Goal: Check status: Check status

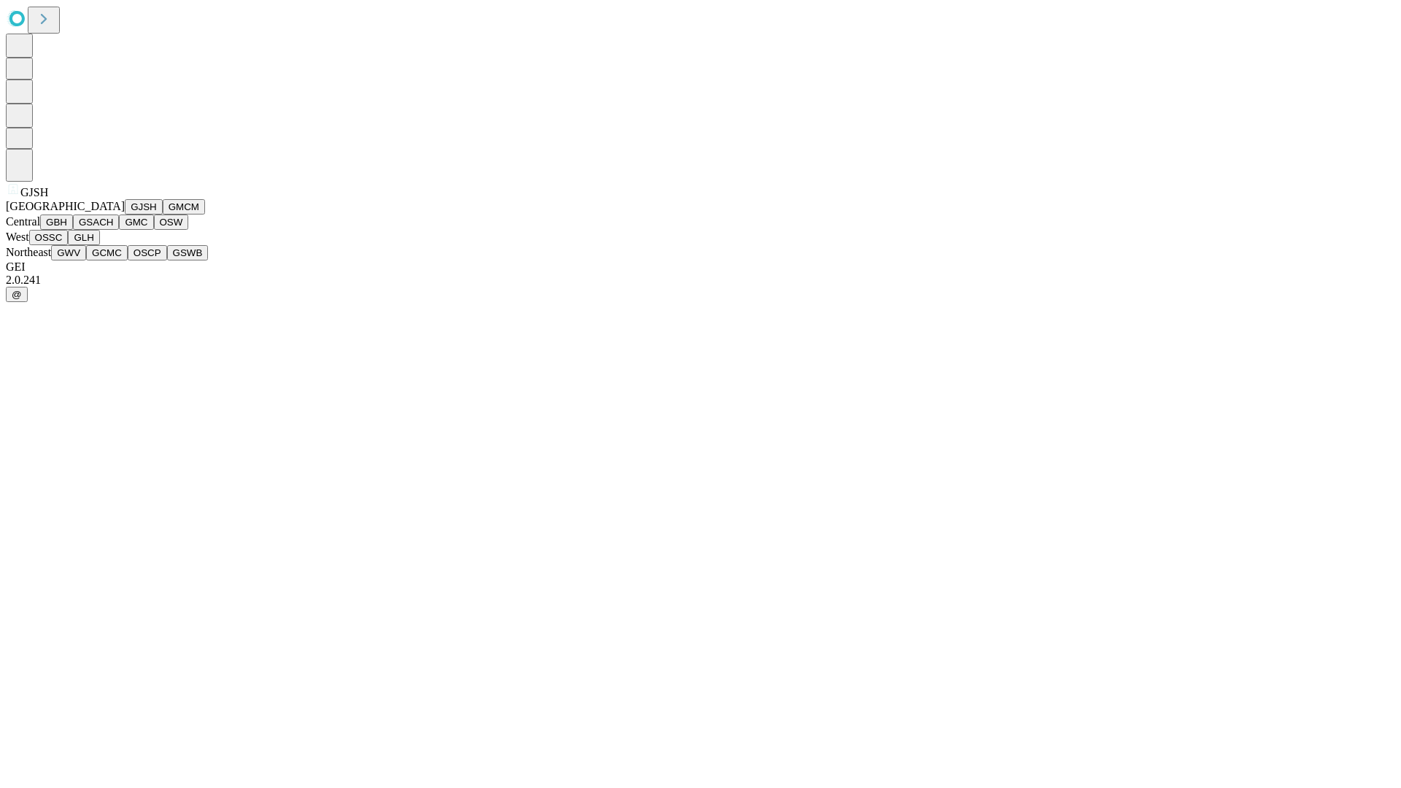
click at [125, 214] on button "GJSH" at bounding box center [144, 206] width 38 height 15
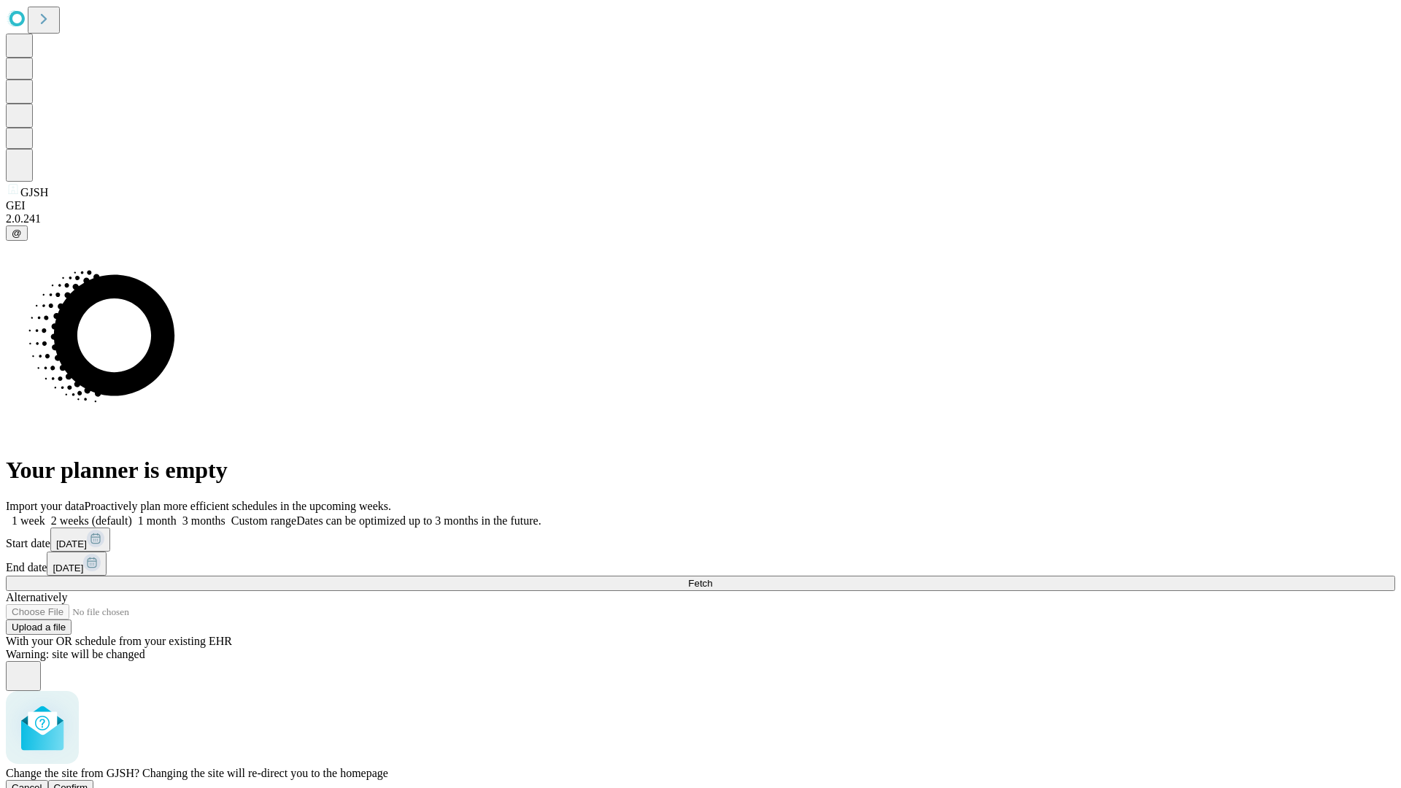
click at [88, 782] on span "Confirm" at bounding box center [71, 787] width 34 height 11
click at [45, 514] on label "1 week" at bounding box center [25, 520] width 39 height 12
click at [712, 578] on span "Fetch" at bounding box center [700, 583] width 24 height 11
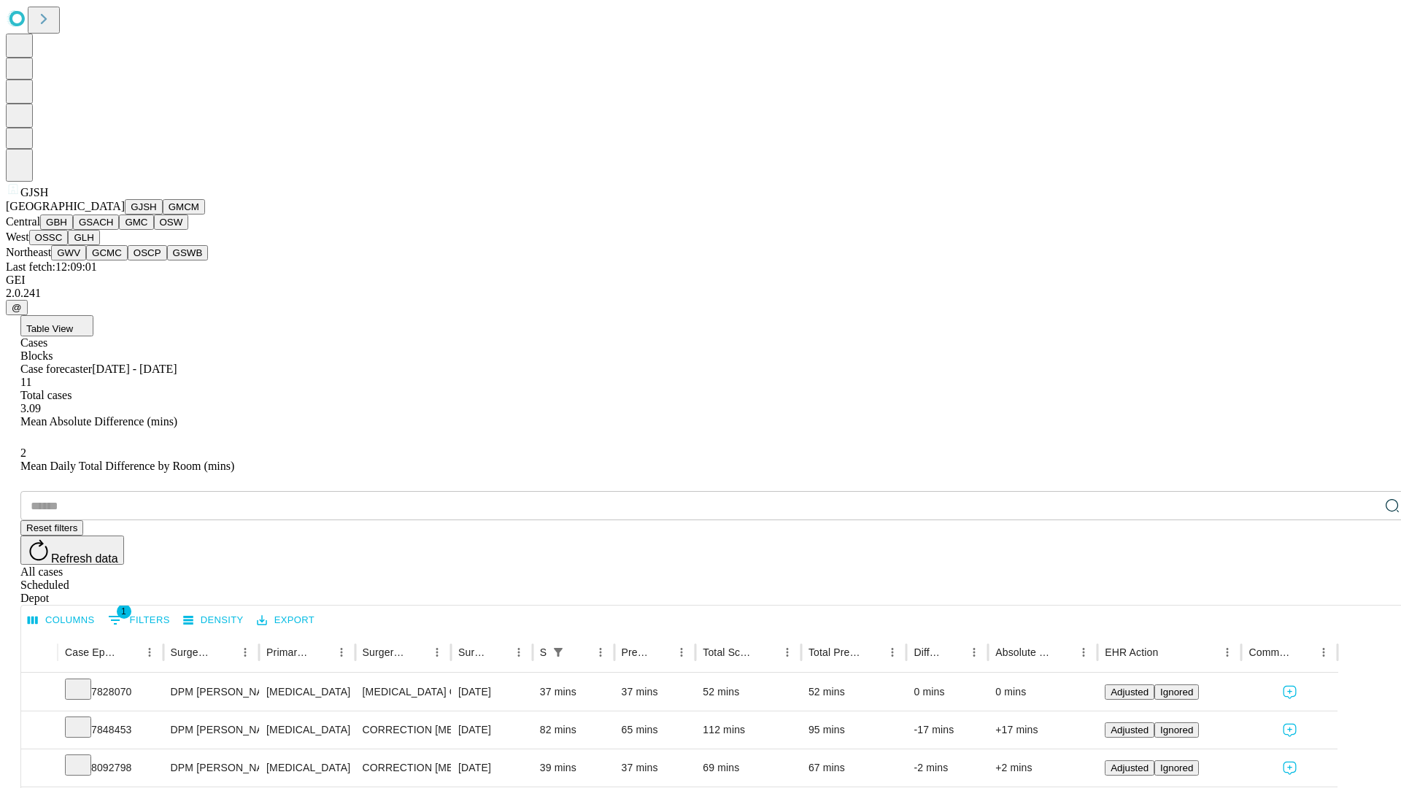
click at [163, 214] on button "GMCM" at bounding box center [184, 206] width 42 height 15
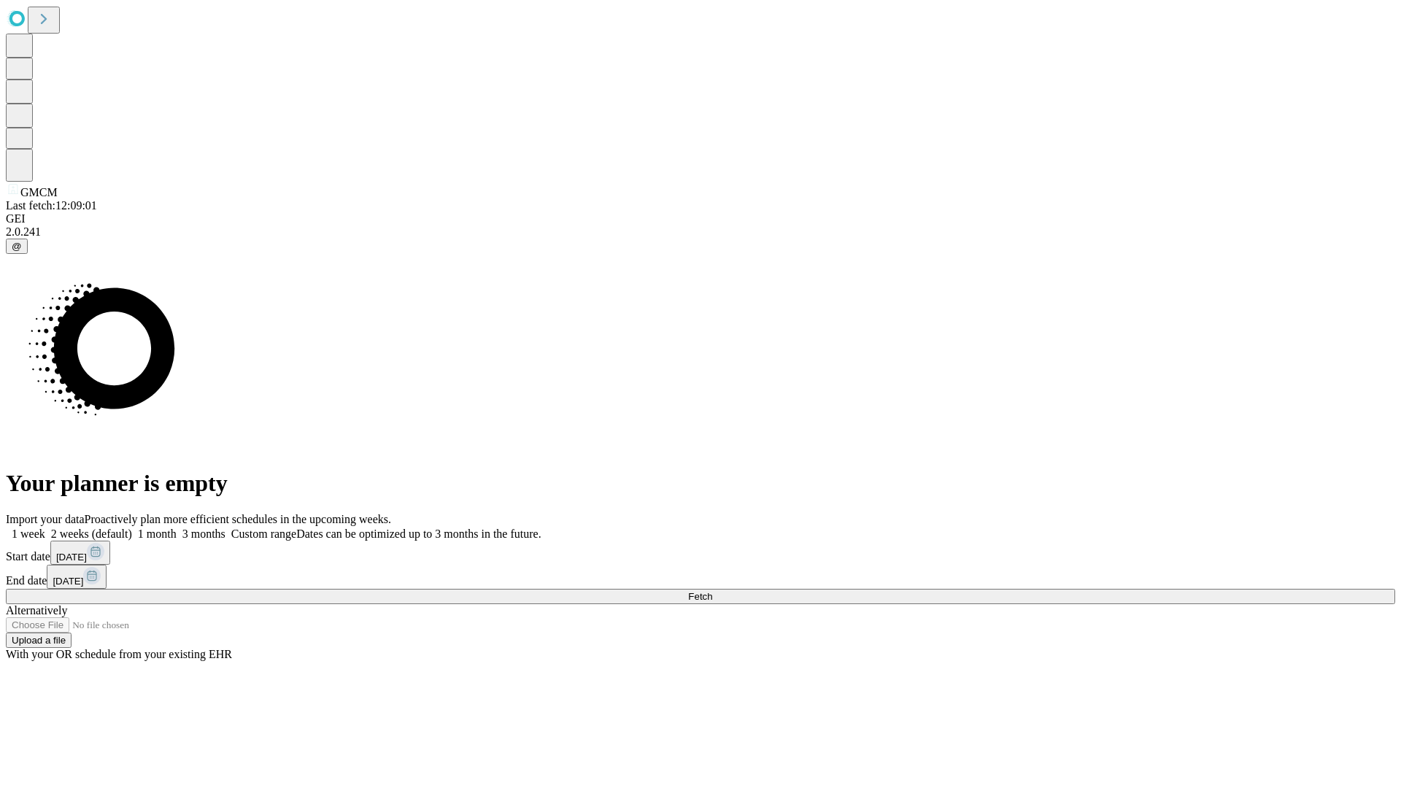
click at [45, 527] on label "1 week" at bounding box center [25, 533] width 39 height 12
click at [712, 591] on span "Fetch" at bounding box center [700, 596] width 24 height 11
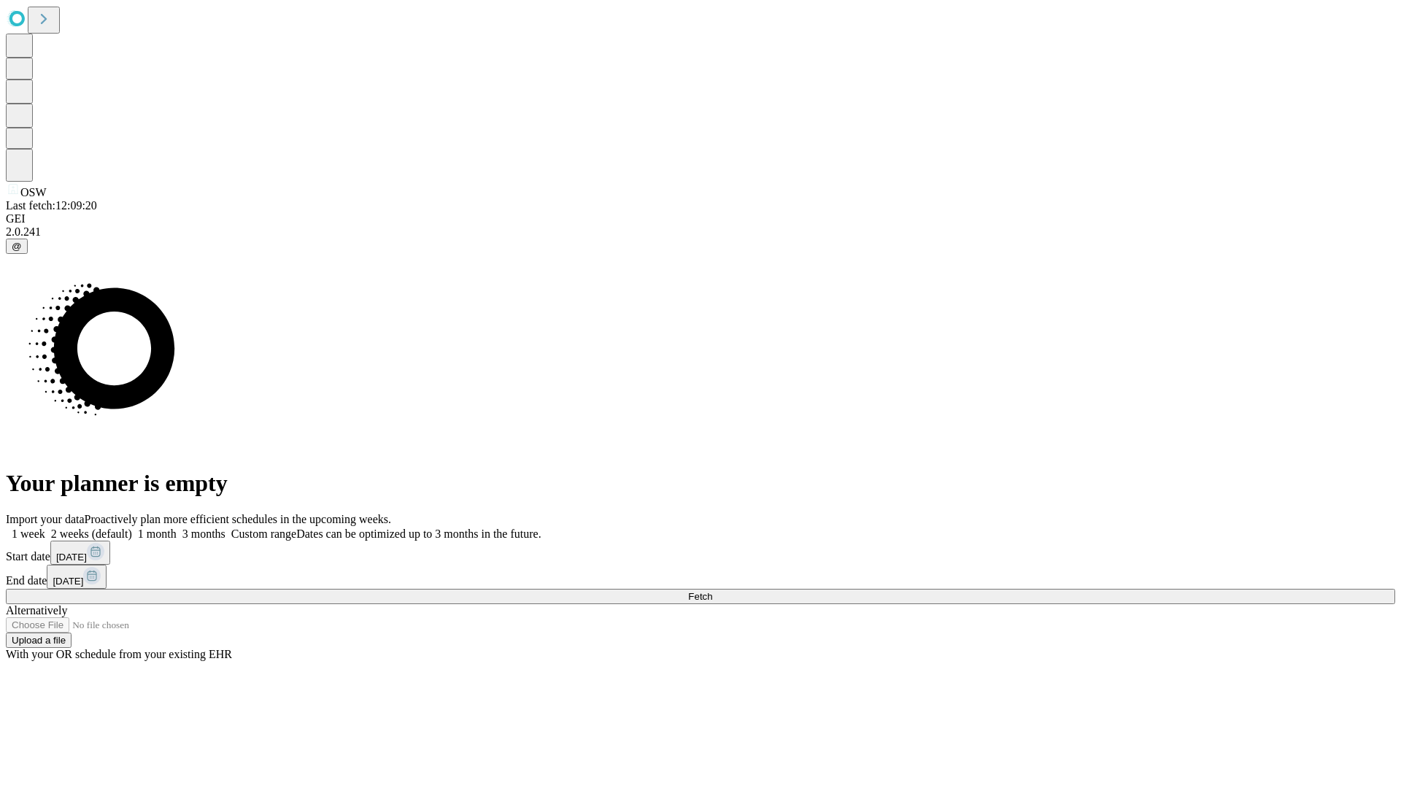
click at [45, 527] on label "1 week" at bounding box center [25, 533] width 39 height 12
click at [712, 591] on span "Fetch" at bounding box center [700, 596] width 24 height 11
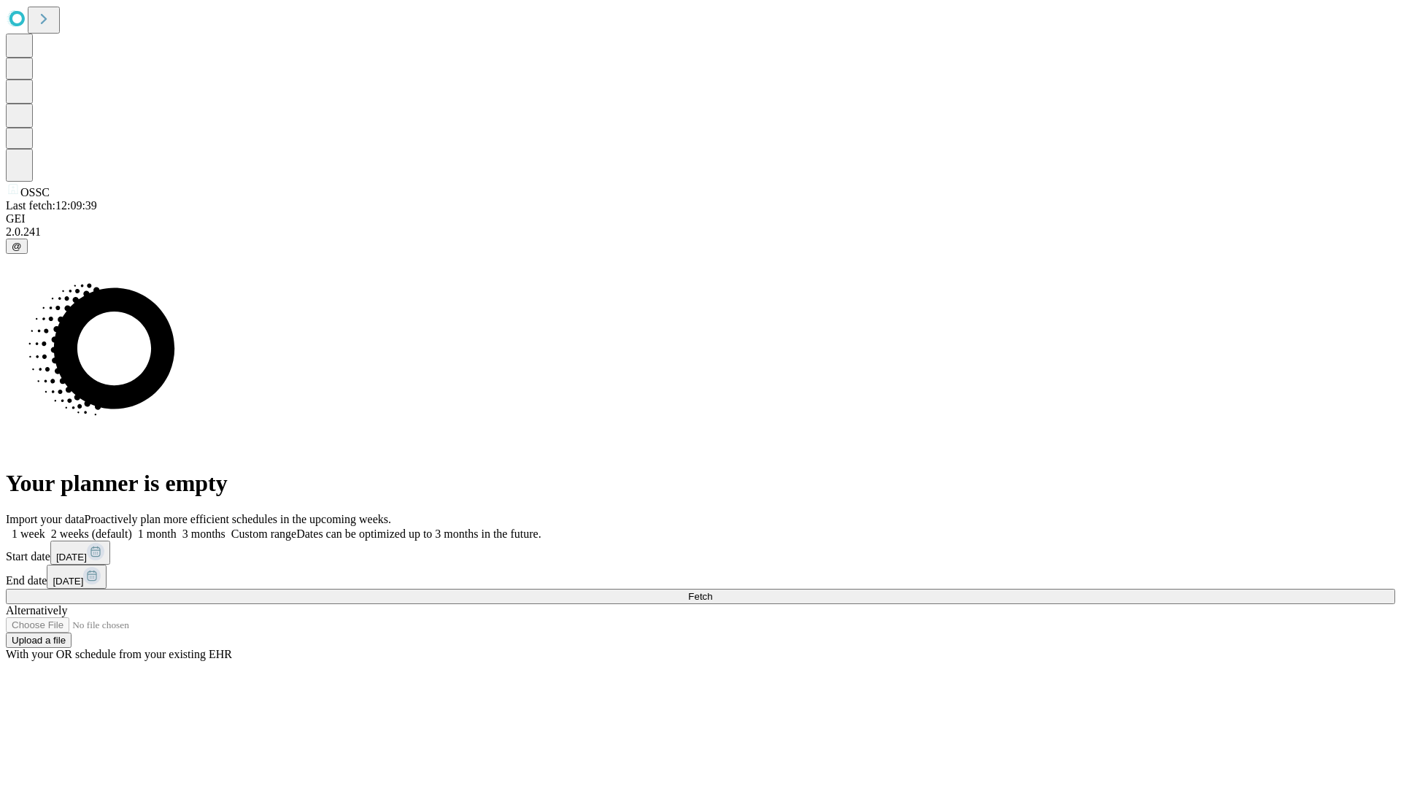
click at [45, 527] on label "1 week" at bounding box center [25, 533] width 39 height 12
click at [712, 591] on span "Fetch" at bounding box center [700, 596] width 24 height 11
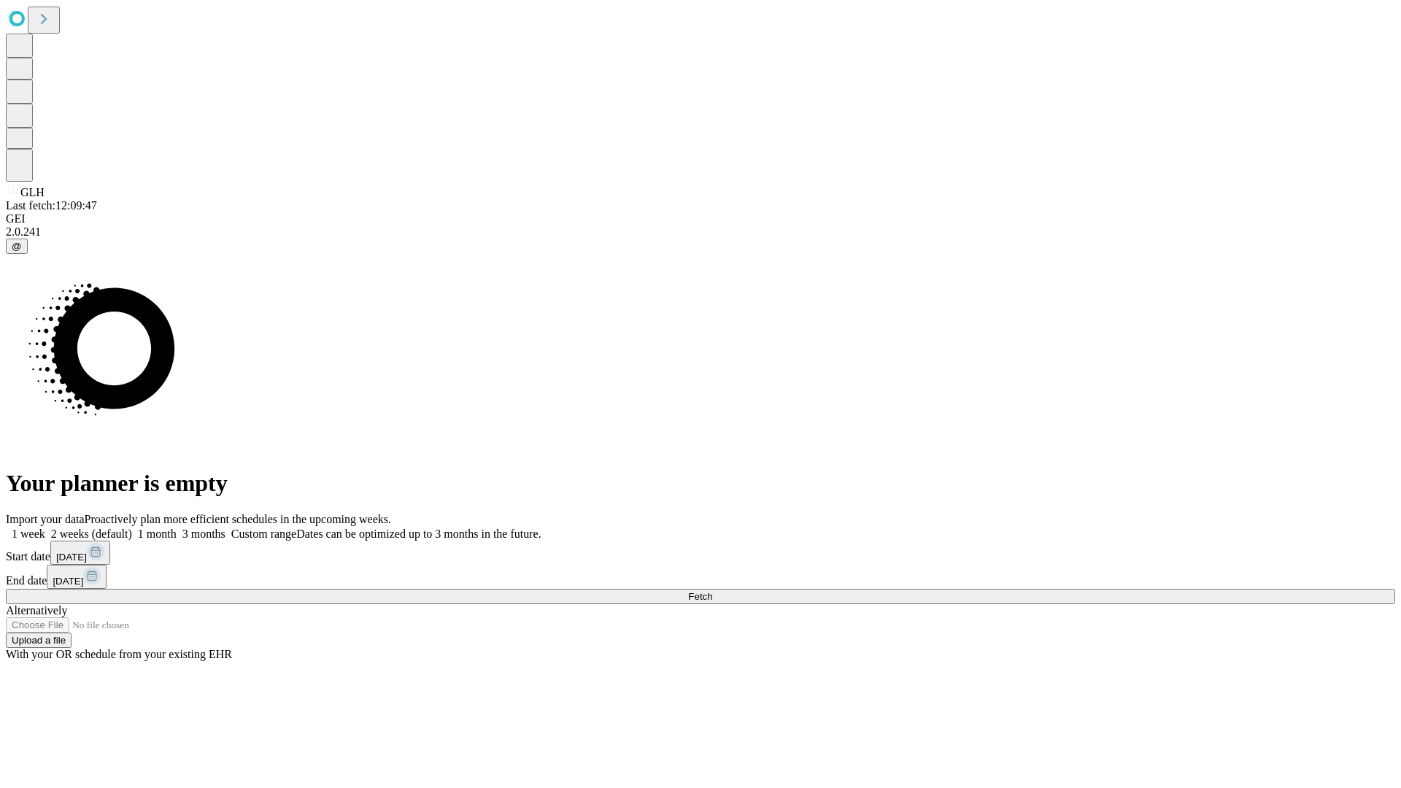
click at [45, 527] on label "1 week" at bounding box center [25, 533] width 39 height 12
click at [712, 591] on span "Fetch" at bounding box center [700, 596] width 24 height 11
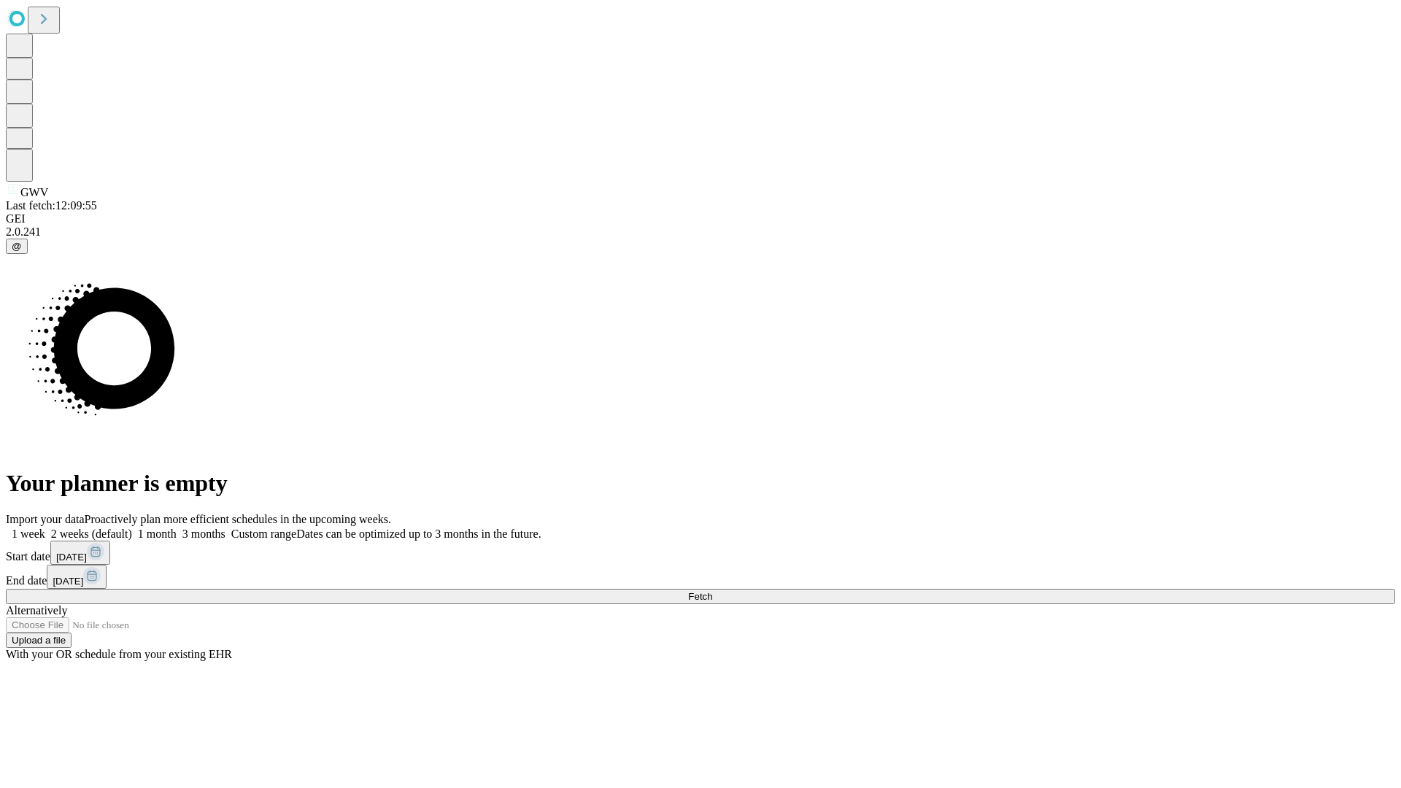
click at [45, 527] on label "1 week" at bounding box center [25, 533] width 39 height 12
click at [712, 591] on span "Fetch" at bounding box center [700, 596] width 24 height 11
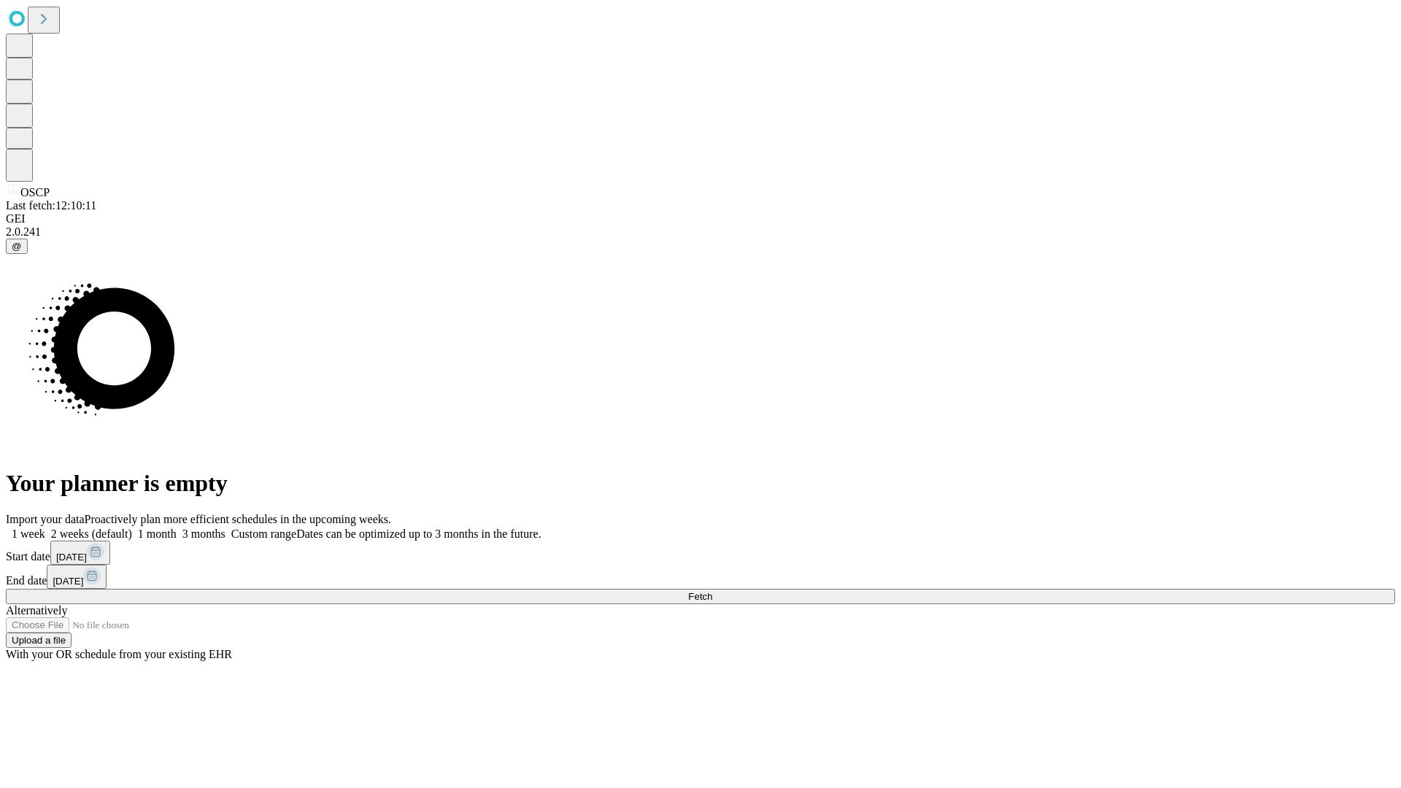
click at [45, 527] on label "1 week" at bounding box center [25, 533] width 39 height 12
click at [712, 591] on span "Fetch" at bounding box center [700, 596] width 24 height 11
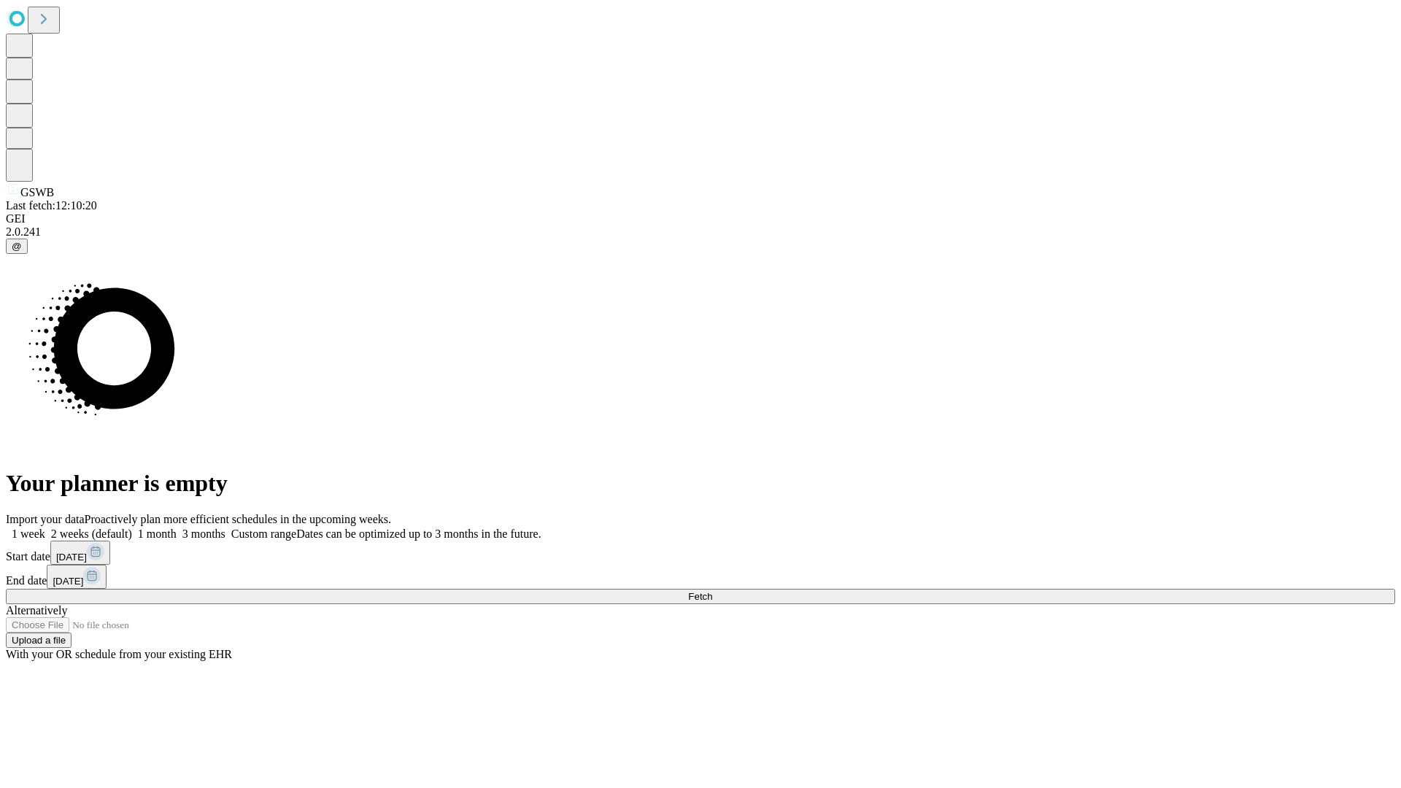
click at [45, 527] on label "1 week" at bounding box center [25, 533] width 39 height 12
click at [712, 591] on span "Fetch" at bounding box center [700, 596] width 24 height 11
